Goal: Use online tool/utility: Use online tool/utility

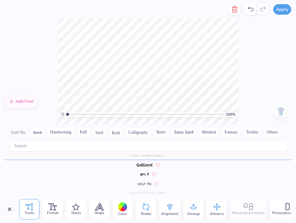
scroll to position [1279, 0]
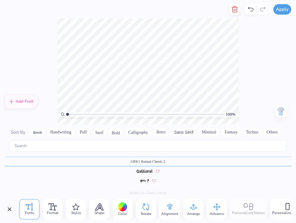
click at [123, 209] on div at bounding box center [122, 207] width 9 height 9
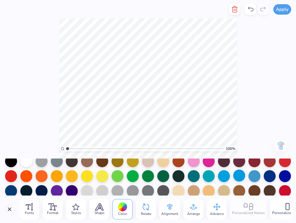
scroll to position [36, 0]
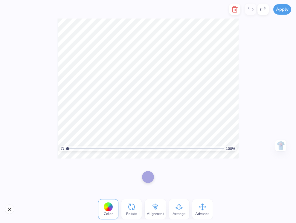
click at [111, 207] on div at bounding box center [107, 207] width 9 height 9
click at [105, 210] on div at bounding box center [107, 207] width 9 height 9
click at [107, 206] on div at bounding box center [107, 207] width 9 height 9
click at [110, 215] on span "Color" at bounding box center [108, 213] width 9 height 5
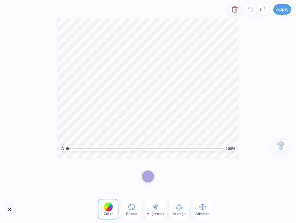
click at [150, 173] on div at bounding box center [148, 177] width 12 height 12
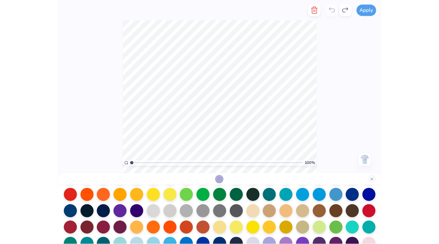
scroll to position [50, 0]
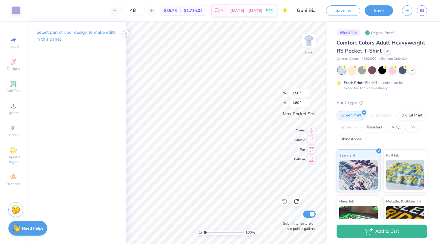
click at [125, 35] on icon at bounding box center [126, 33] width 5 height 5
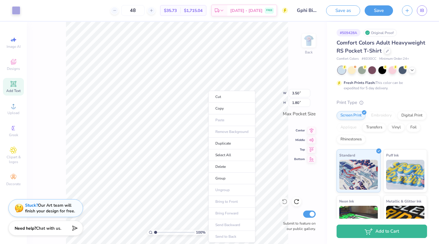
click at [11, 81] on icon at bounding box center [13, 83] width 7 height 7
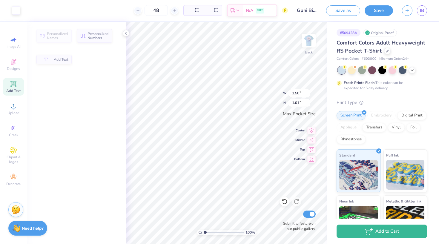
type input "1.01"
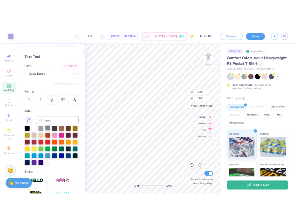
scroll to position [19, 0]
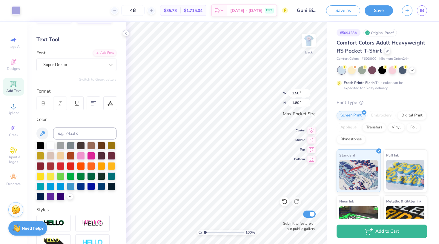
click at [126, 36] on div at bounding box center [126, 33] width 7 height 7
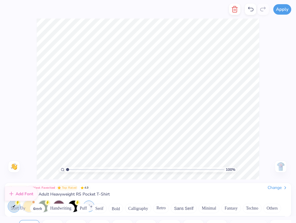
scroll to position [0, 0]
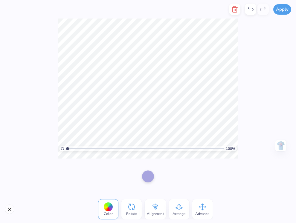
click at [152, 181] on div at bounding box center [148, 177] width 12 height 12
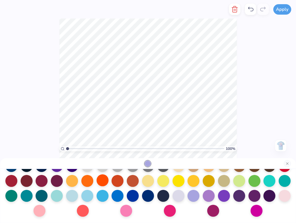
scroll to position [62, 0]
click at [85, 194] on div at bounding box center [87, 195] width 12 height 12
click at [103, 199] on div at bounding box center [102, 195] width 12 height 12
click at [114, 198] on div at bounding box center [117, 195] width 12 height 12
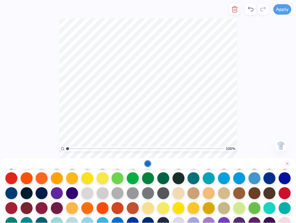
scroll to position [34, 0]
click at [241, 182] on div at bounding box center [239, 178] width 12 height 12
click at [253, 181] on div at bounding box center [254, 178] width 12 height 12
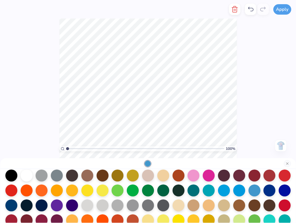
scroll to position [22, 0]
click at [207, 190] on div at bounding box center [209, 190] width 12 height 12
click at [221, 193] on div at bounding box center [224, 190] width 12 height 12
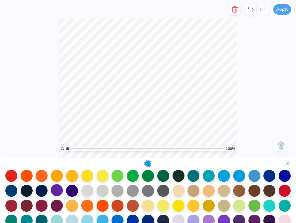
scroll to position [41, 0]
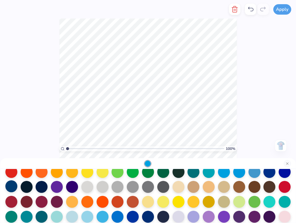
click at [14, 186] on div at bounding box center [11, 186] width 12 height 12
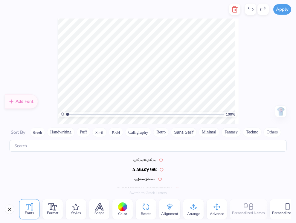
scroll to position [2624, 0]
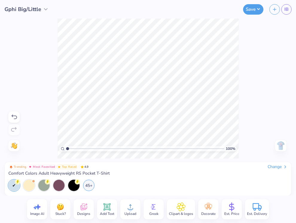
click at [280, 145] on img at bounding box center [281, 146] width 10 height 10
click at [146, 180] on div "45+" at bounding box center [127, 185] width 239 height 11
click at [35, 37] on div "100 % Need help? Chat with us. Front" at bounding box center [148, 89] width 296 height 140
